Goal: Check status: Check status

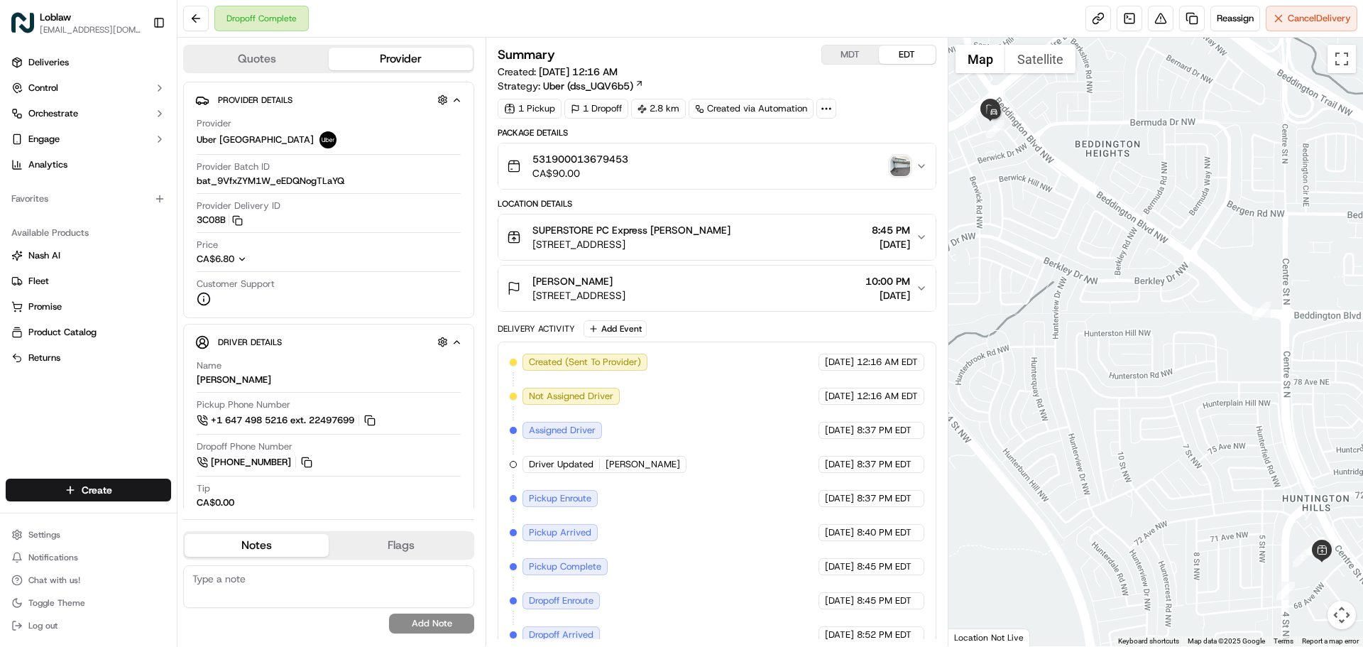
click at [902, 166] on img "button" at bounding box center [900, 166] width 20 height 20
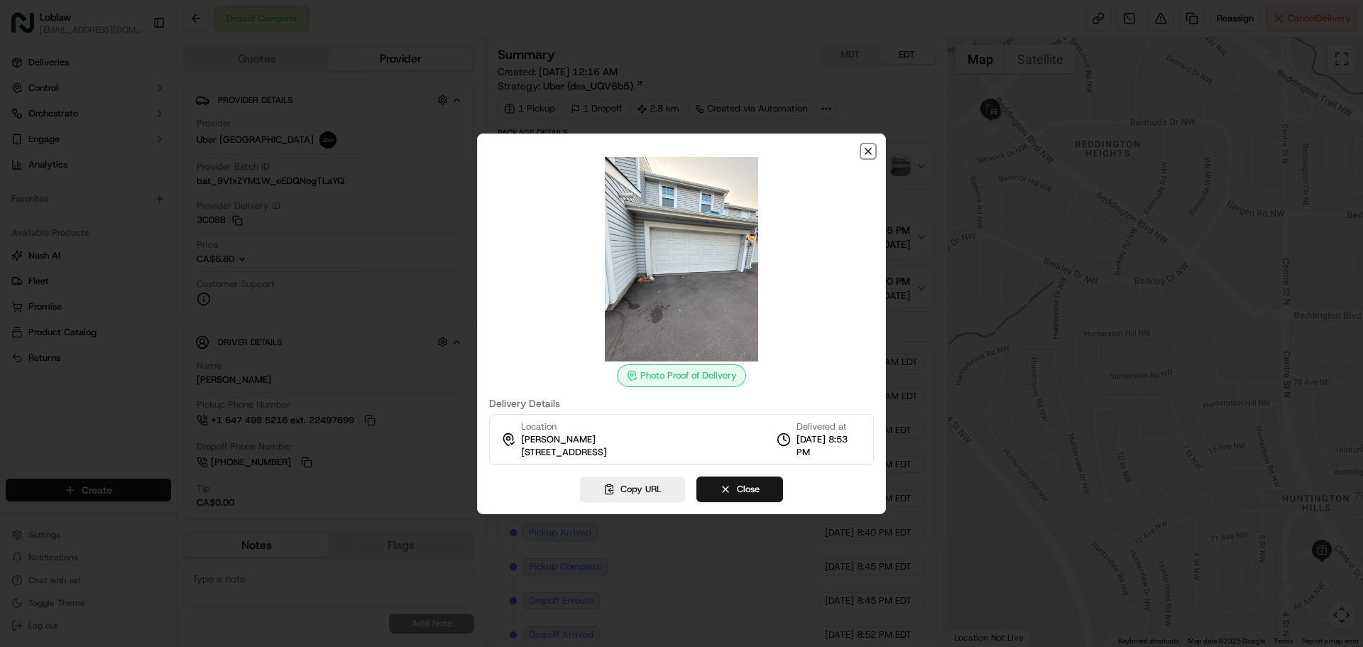
drag, startPoint x: 868, startPoint y: 144, endPoint x: 785, endPoint y: 131, distance: 84.0
click at [867, 146] on icon "button" at bounding box center [868, 151] width 11 height 11
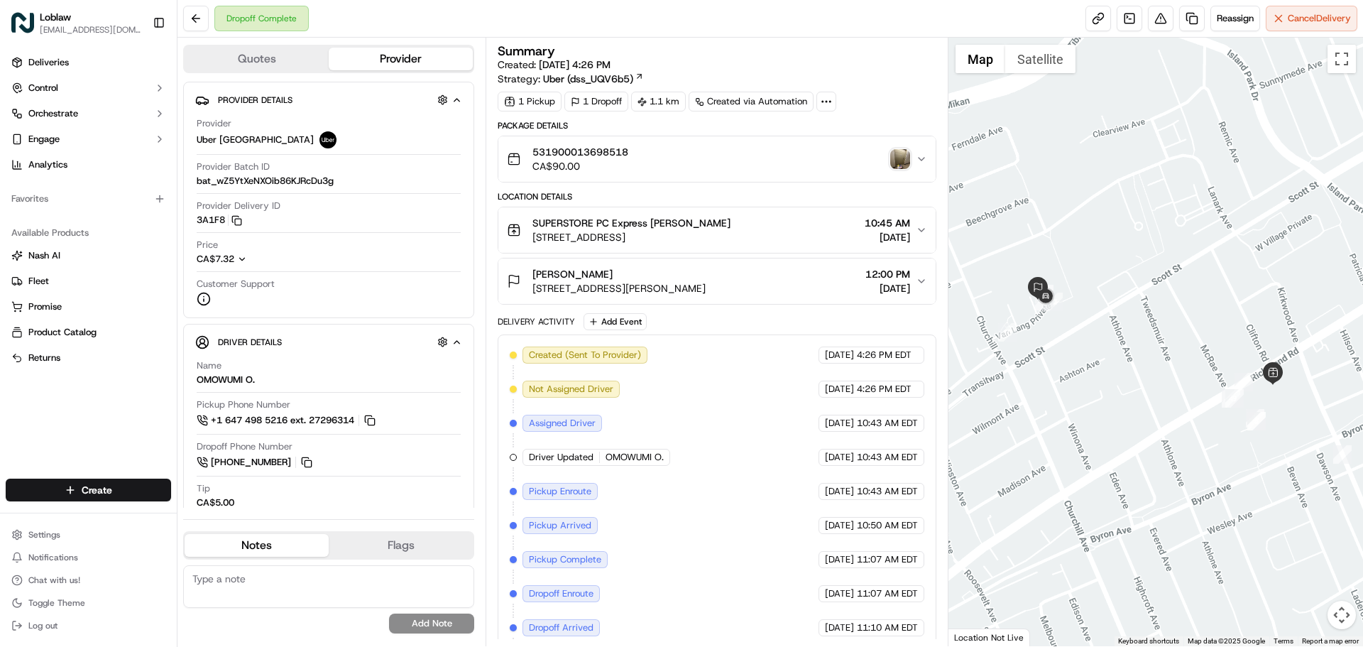
click at [902, 161] on img "button" at bounding box center [900, 159] width 20 height 20
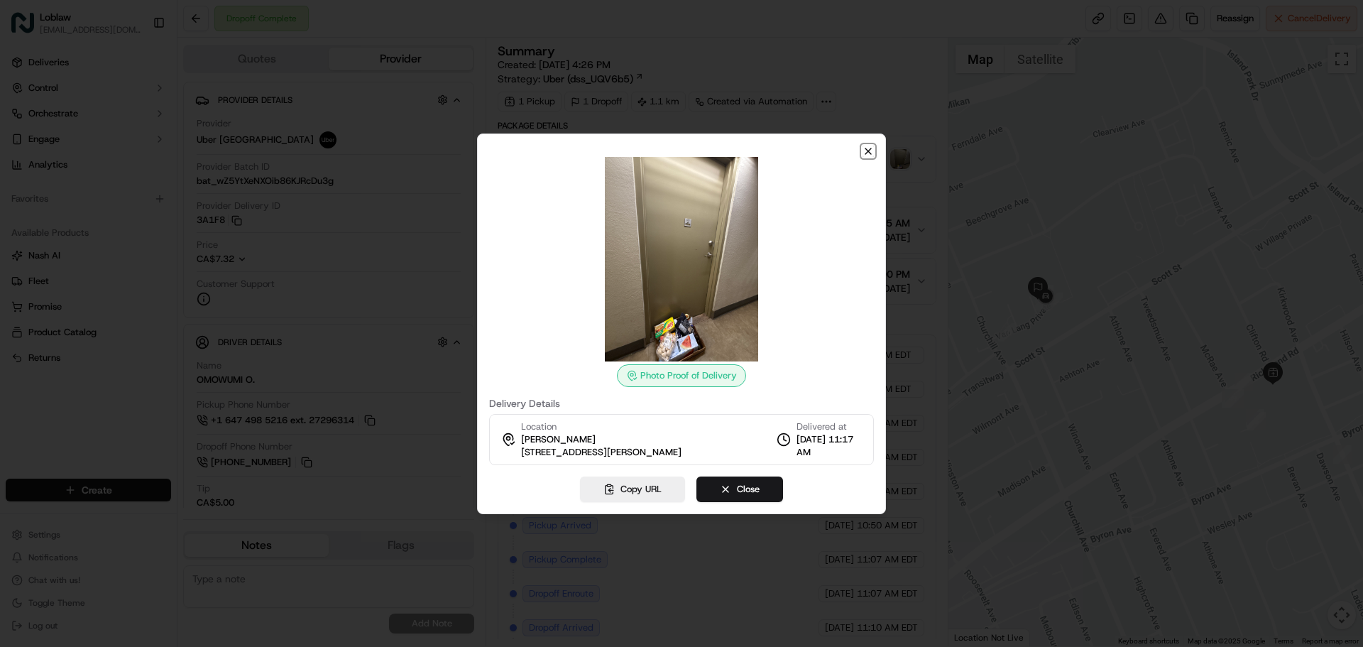
click at [868, 154] on icon "button" at bounding box center [868, 151] width 11 height 11
